Goal: Task Accomplishment & Management: Manage account settings

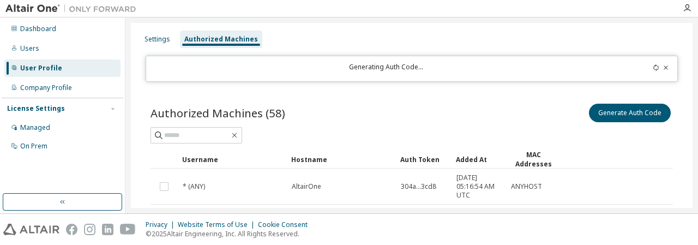
click at [653, 68] on icon at bounding box center [656, 67] width 7 height 7
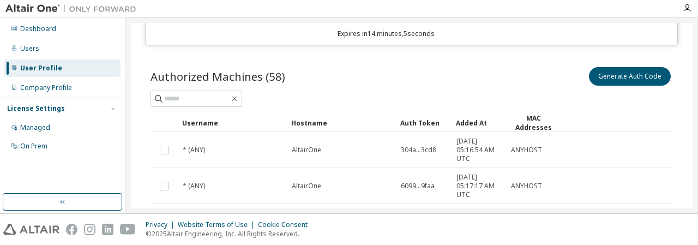
scroll to position [90, 0]
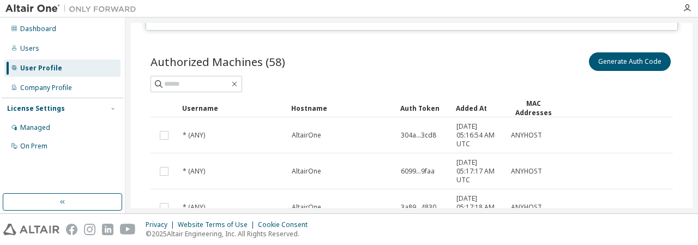
click at [45, 68] on div "User Profile" at bounding box center [41, 68] width 42 height 9
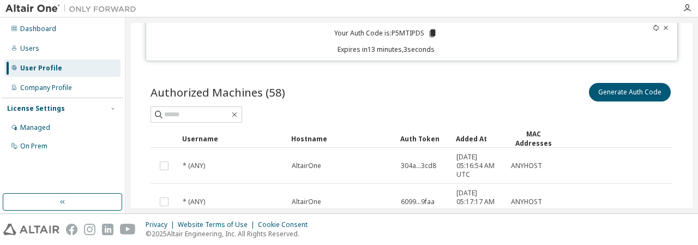
scroll to position [0, 0]
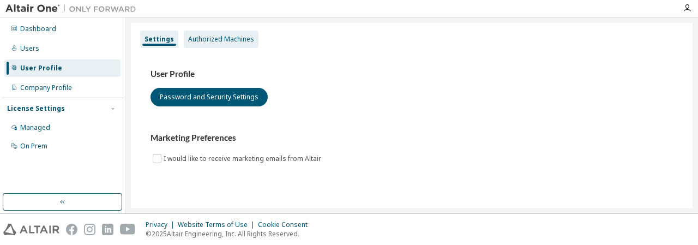
click at [204, 41] on div "Authorized Machines" at bounding box center [221, 39] width 66 height 9
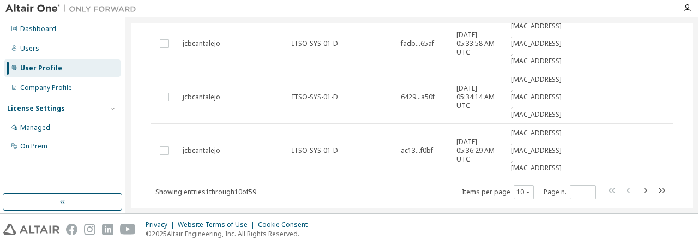
scroll to position [461, 0]
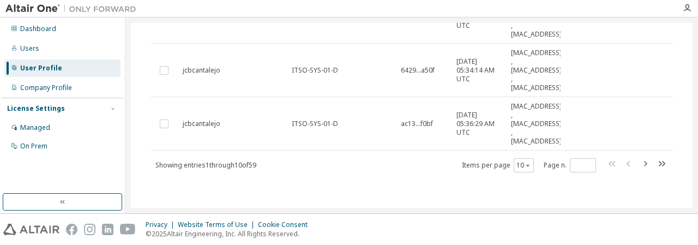
click at [642, 166] on icon "button" at bounding box center [644, 163] width 13 height 13
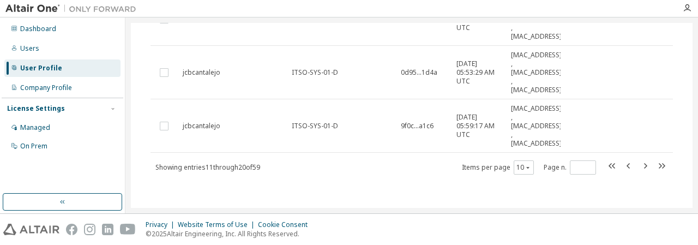
scroll to position [513, 0]
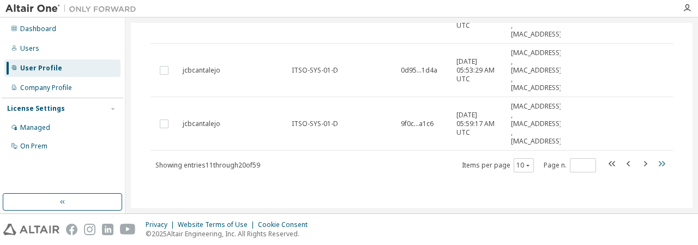
click at [659, 164] on icon "button" at bounding box center [662, 163] width 7 height 5
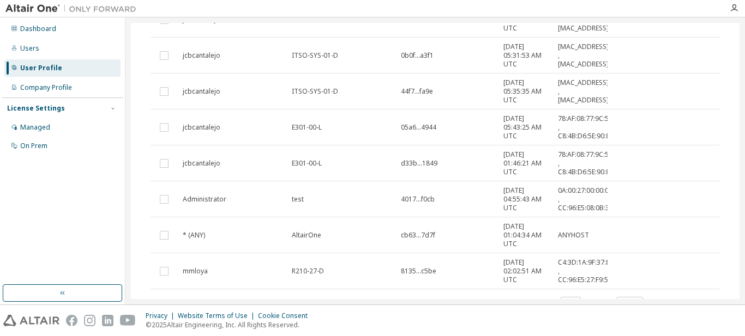
scroll to position [211, 0]
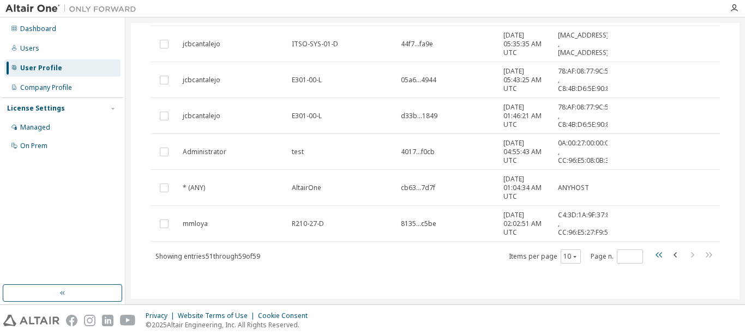
click at [655, 244] on icon "button" at bounding box center [658, 254] width 7 height 5
type input "*"
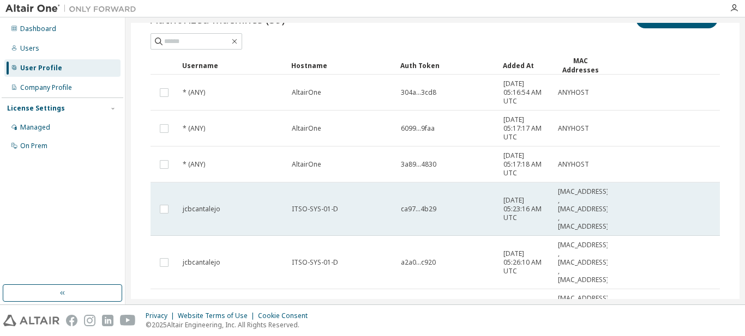
scroll to position [0, 0]
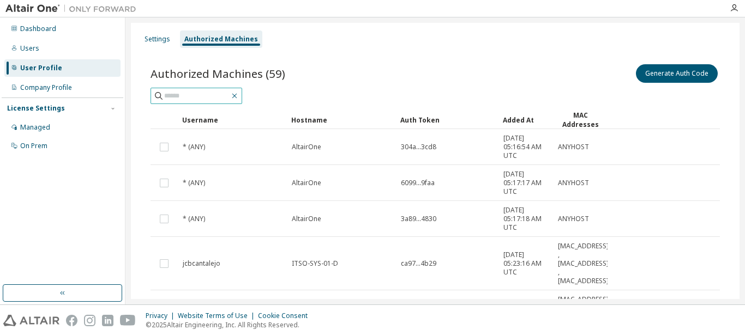
click at [239, 92] on icon "button" at bounding box center [234, 96] width 9 height 9
click at [150, 36] on div "Settings" at bounding box center [157, 39] width 26 height 9
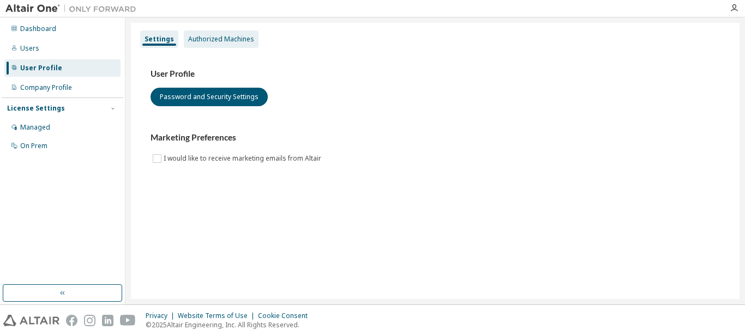
click at [233, 31] on div "Authorized Machines" at bounding box center [221, 39] width 75 height 17
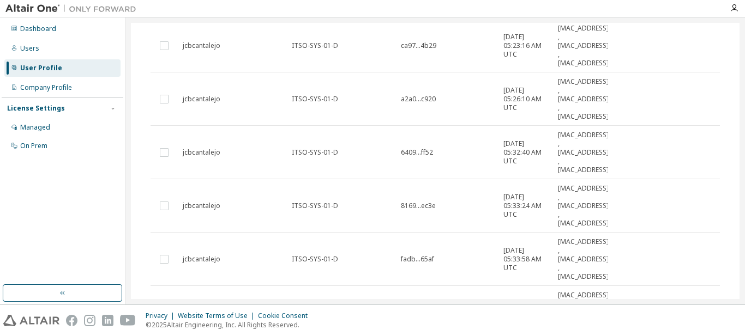
scroll to position [369, 0]
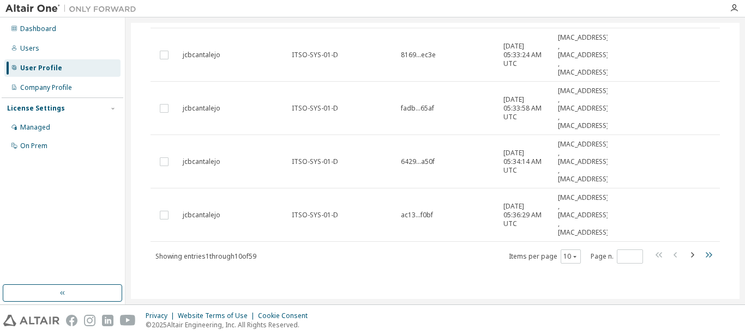
click at [697, 244] on div "Showing entries 1 through 10 of 59 Items per page 10 Page n. *" at bounding box center [434, 257] width 569 height 16
click at [697, 244] on icon "button" at bounding box center [708, 255] width 13 height 13
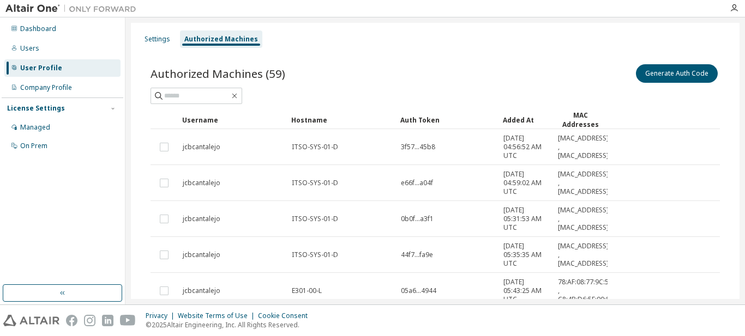
scroll to position [211, 0]
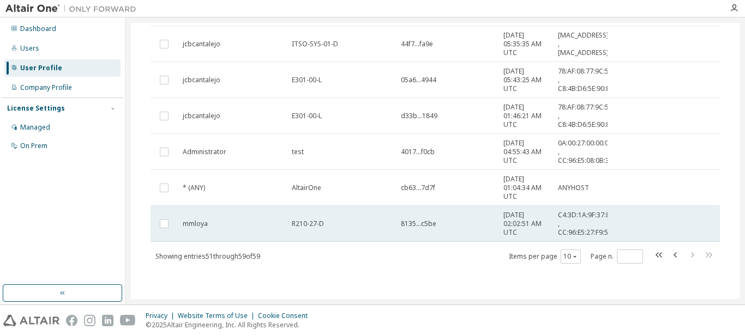
click at [425, 227] on span "8135...c5be" at bounding box center [418, 224] width 35 height 9
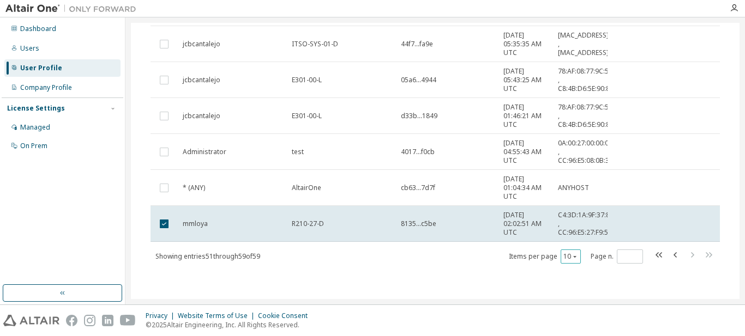
click at [568, 244] on button "10" at bounding box center [570, 256] width 15 height 9
click at [572, 244] on div "100" at bounding box center [598, 323] width 87 height 13
type input "*"
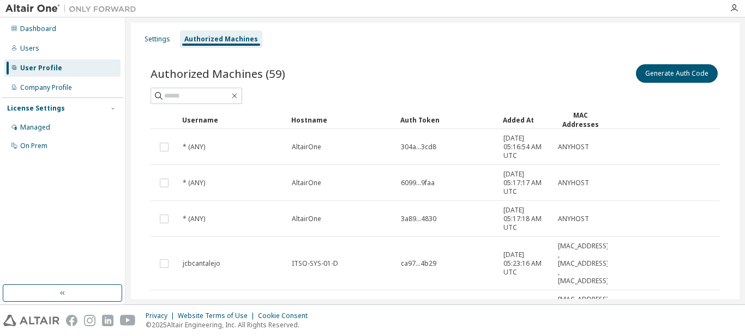
scroll to position [109, 0]
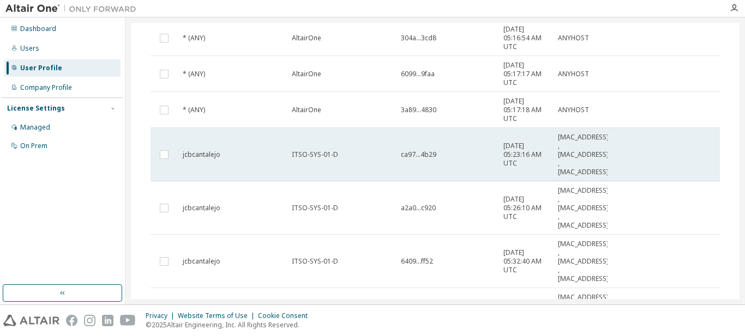
click at [195, 155] on span "jcbcantalejo" at bounding box center [202, 154] width 38 height 9
click at [196, 155] on span "jcbcantalejo" at bounding box center [202, 154] width 38 height 9
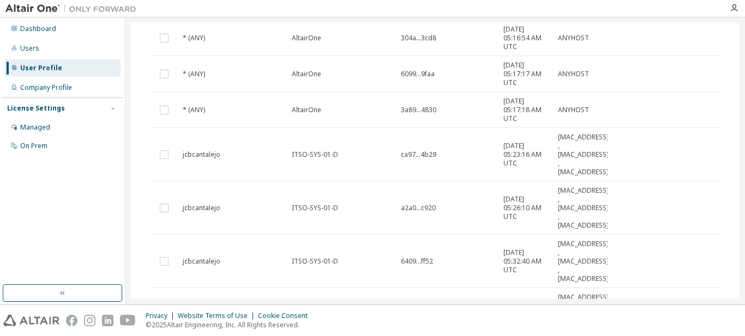
click at [196, 155] on span "jcbcantalejo" at bounding box center [202, 154] width 38 height 9
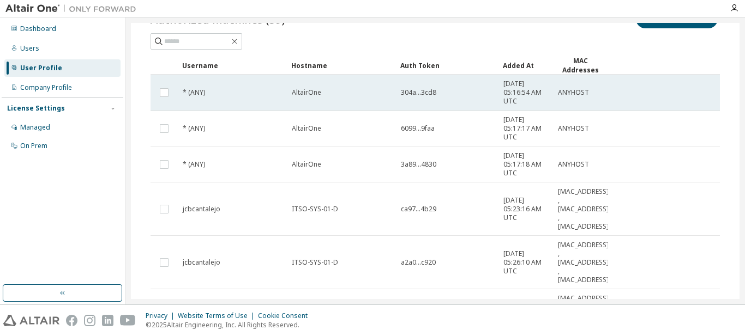
scroll to position [0, 0]
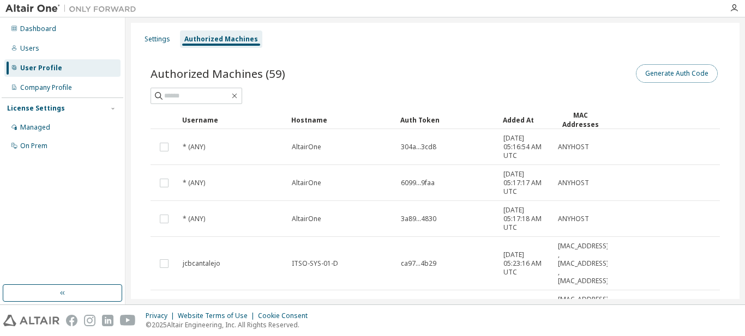
click at [646, 77] on button "Generate Auth Code" at bounding box center [677, 73] width 82 height 19
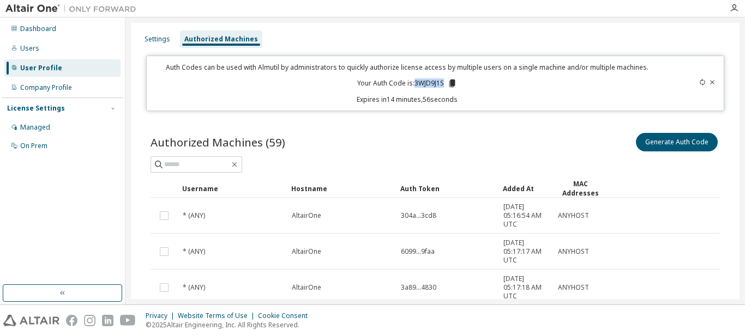
drag, startPoint x: 412, startPoint y: 83, endPoint x: 444, endPoint y: 81, distance: 31.7
click at [444, 81] on p "Your Auth Code is: 3WJD9J1S" at bounding box center [407, 84] width 100 height 10
copy p "3WJD9J1S"
